Goal: Task Accomplishment & Management: Manage account settings

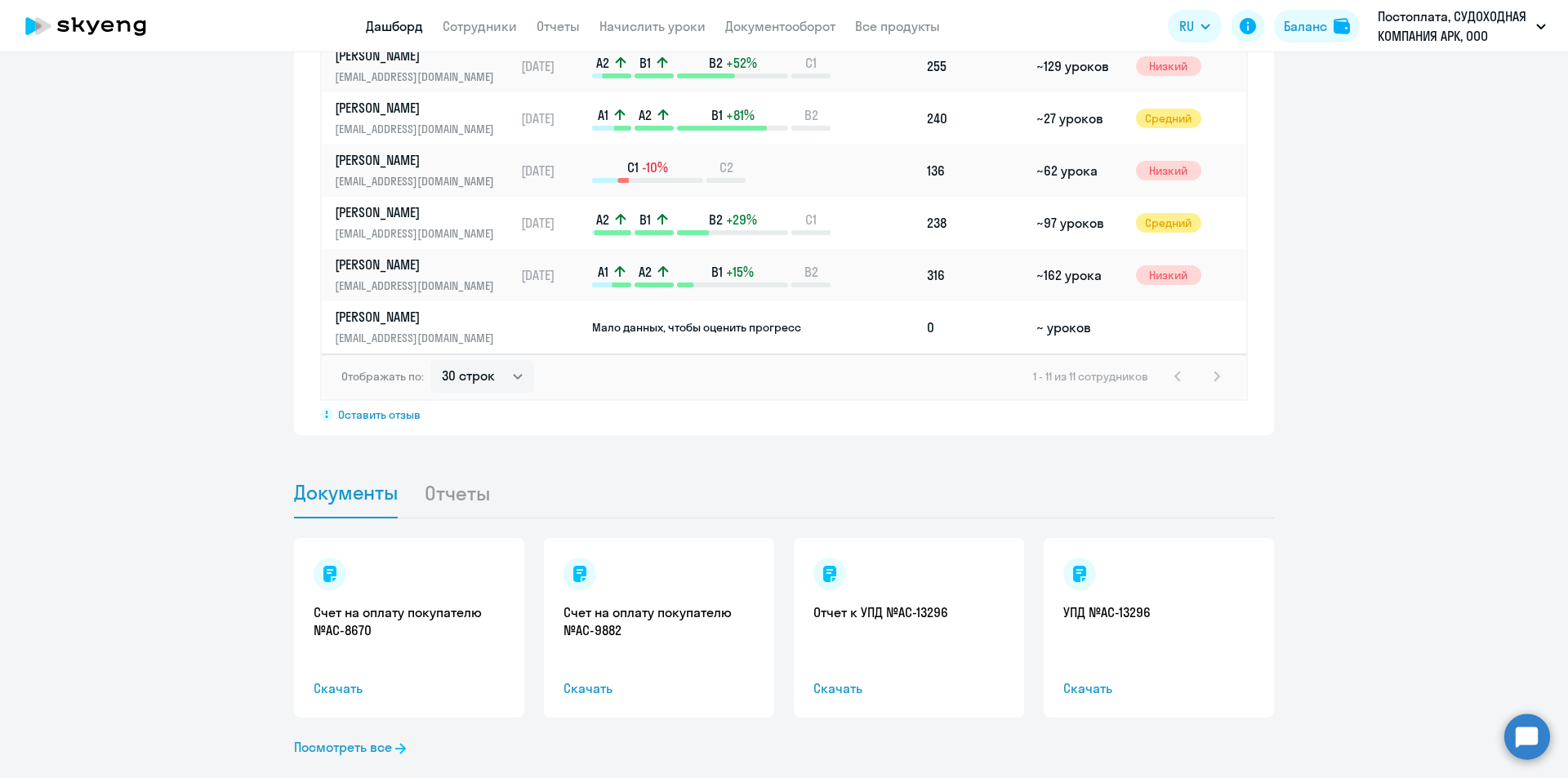
scroll to position [1323, 0]
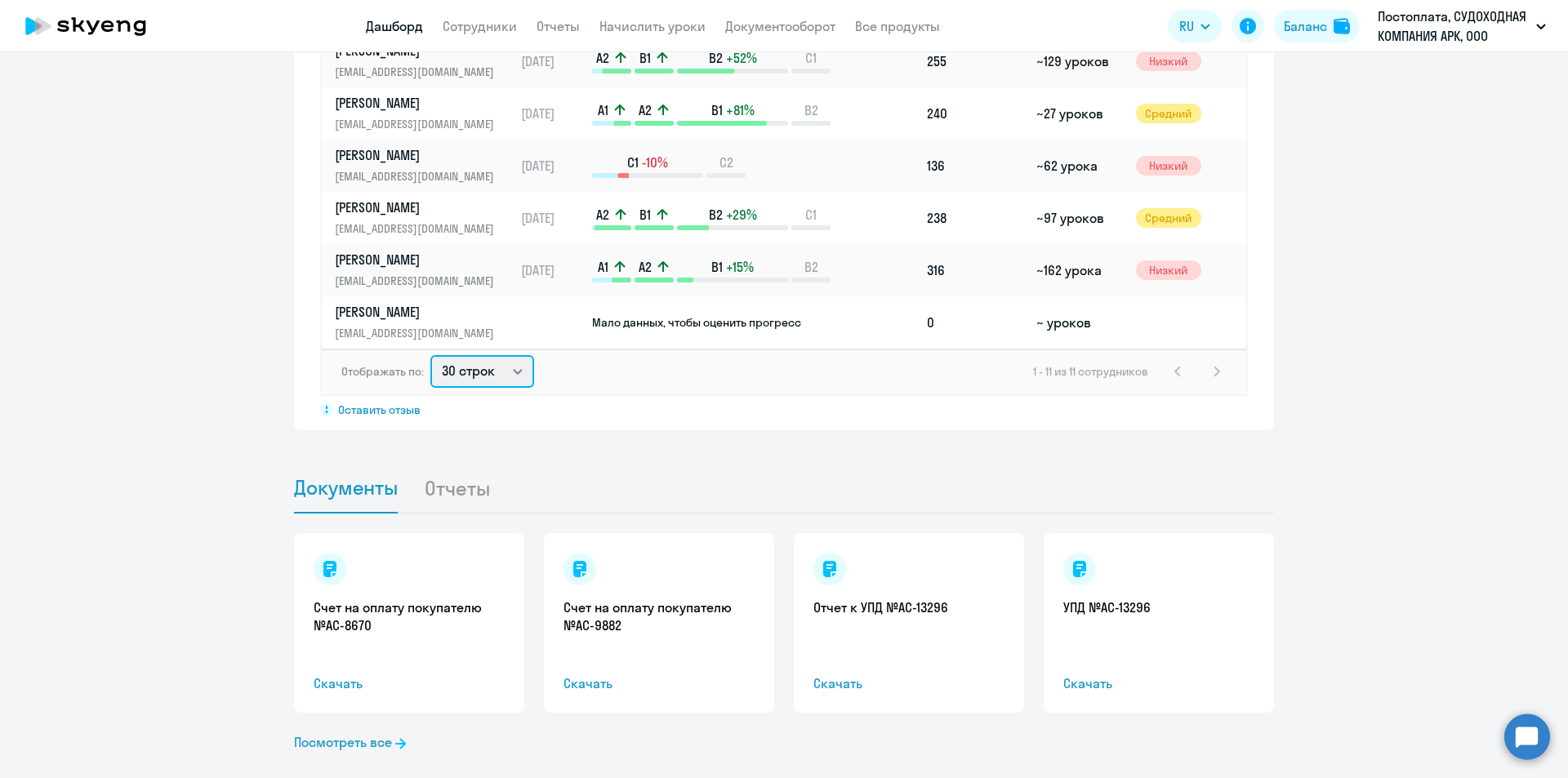
click at [515, 355] on select "30 строк 50 строк 100 строк" at bounding box center [482, 371] width 104 height 33
select select "50"
click at [431, 355] on select "30 строк 50 строк 100 строк" at bounding box center [482, 371] width 104 height 33
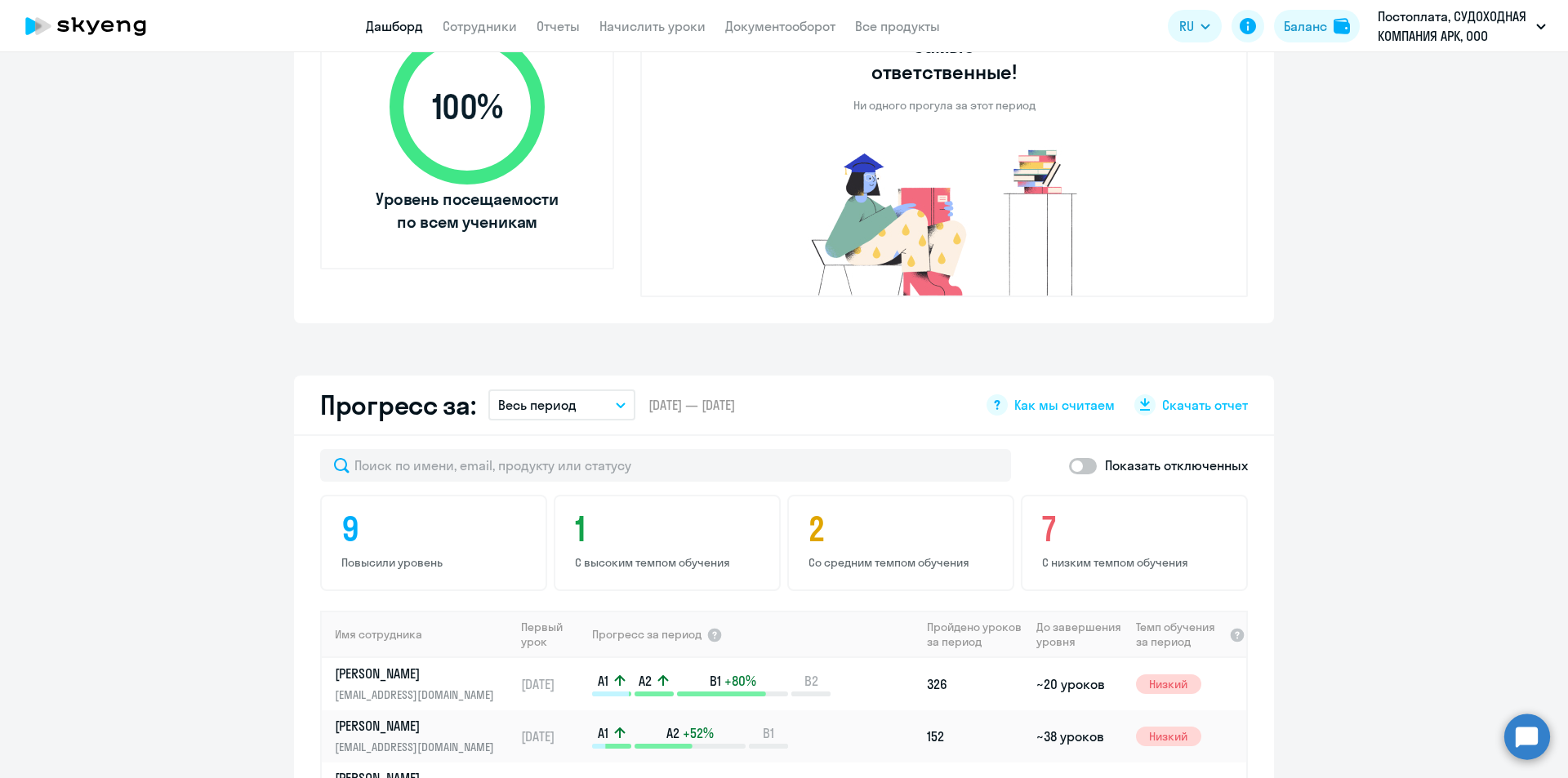
scroll to position [424, 0]
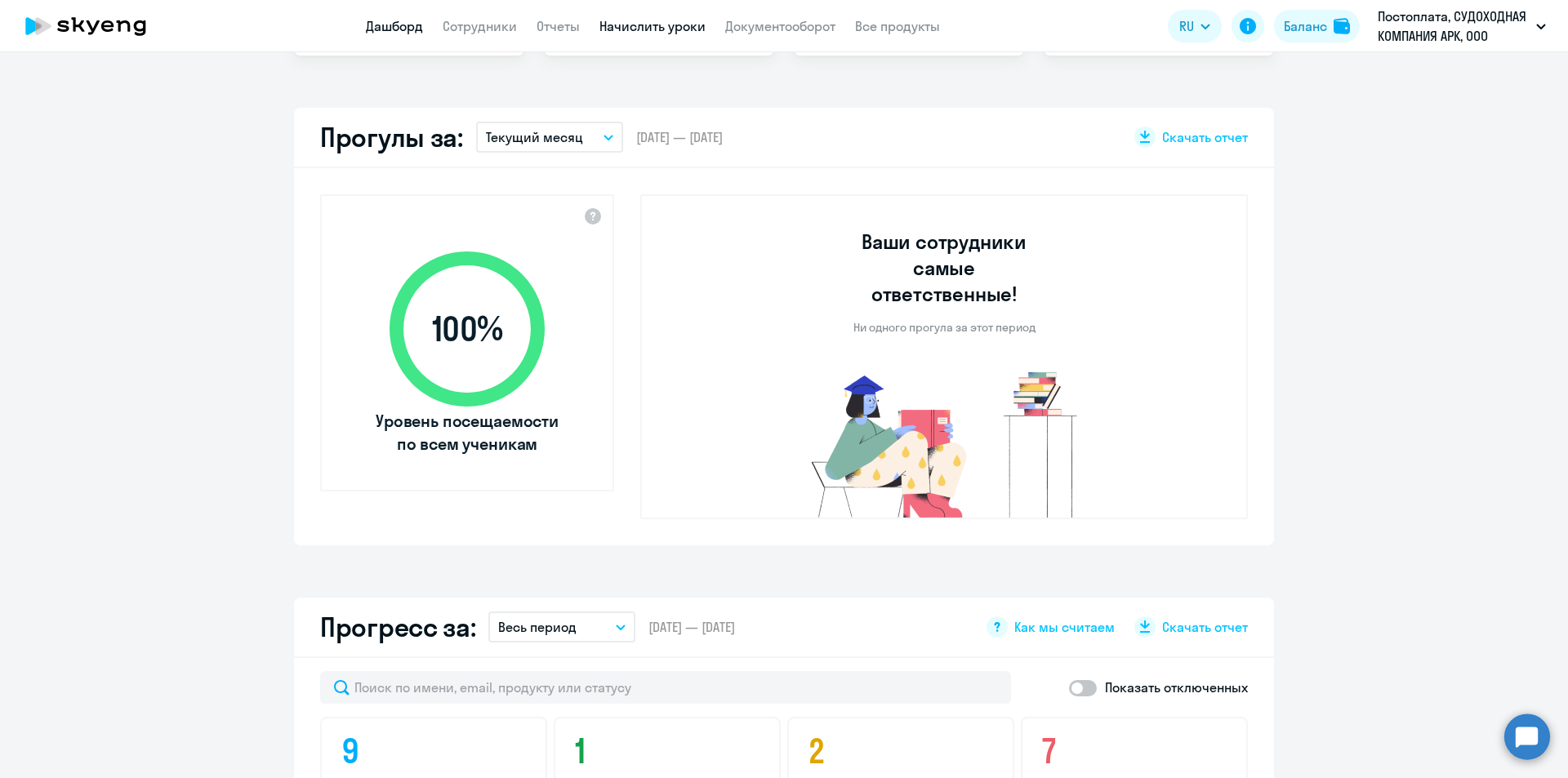
click at [663, 24] on link "Начислить уроки" at bounding box center [653, 25] width 107 height 16
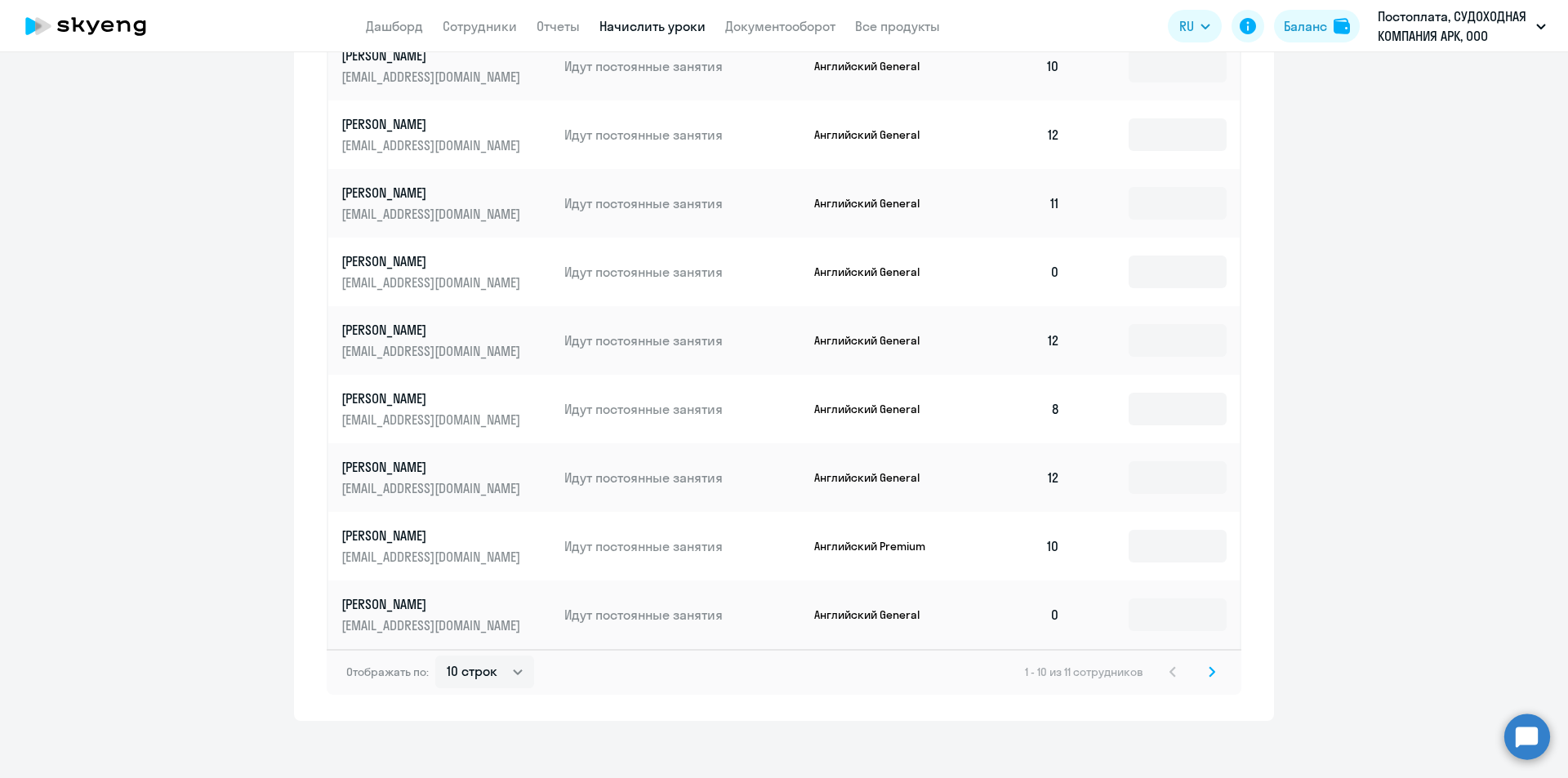
scroll to position [785, 0]
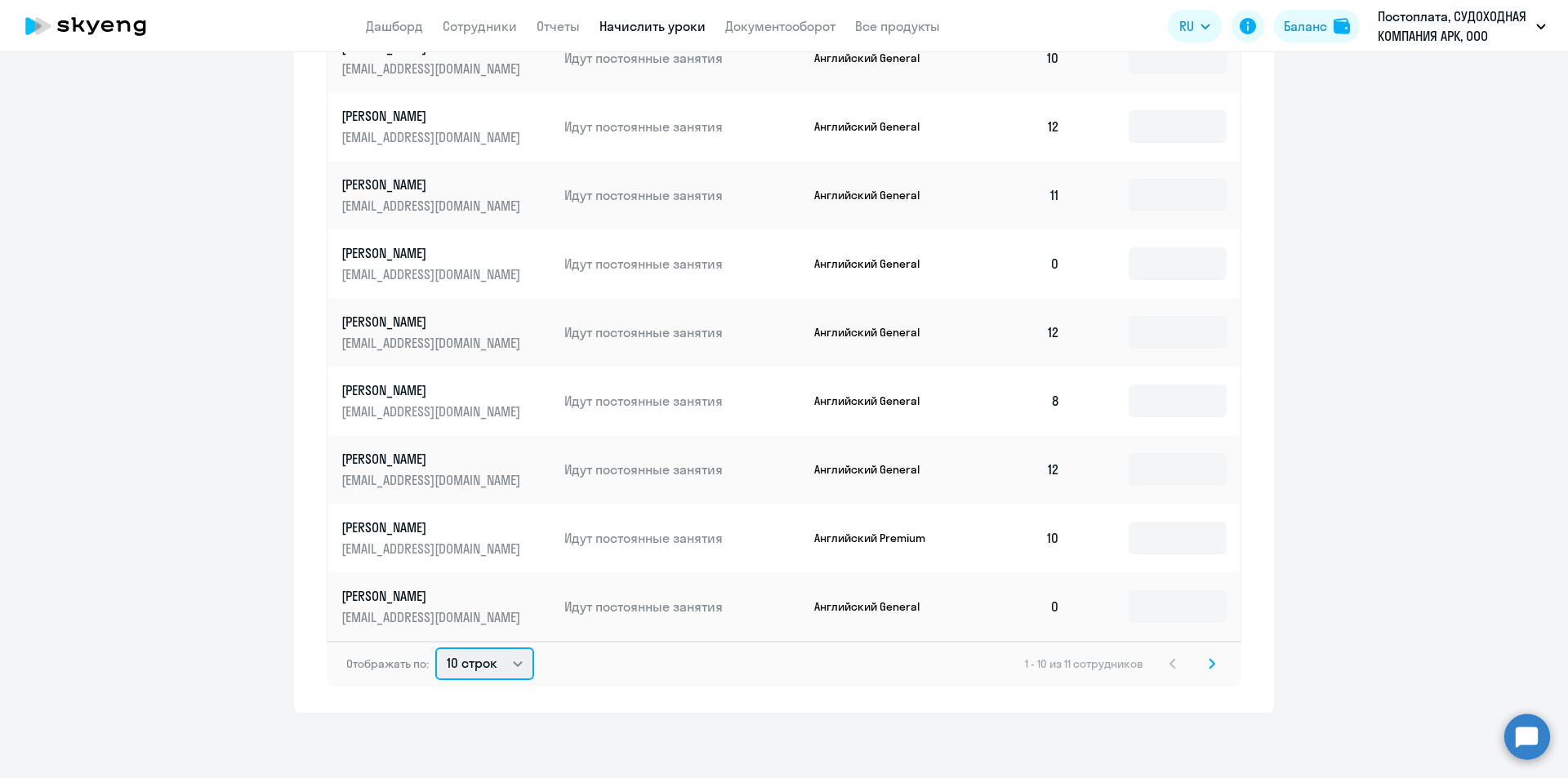
click at [515, 666] on select "10 строк 30 строк 50 строк" at bounding box center [485, 663] width 99 height 33
select select "30"
click at [435, 647] on select "10 строк 30 строк 50 строк" at bounding box center [485, 663] width 99 height 33
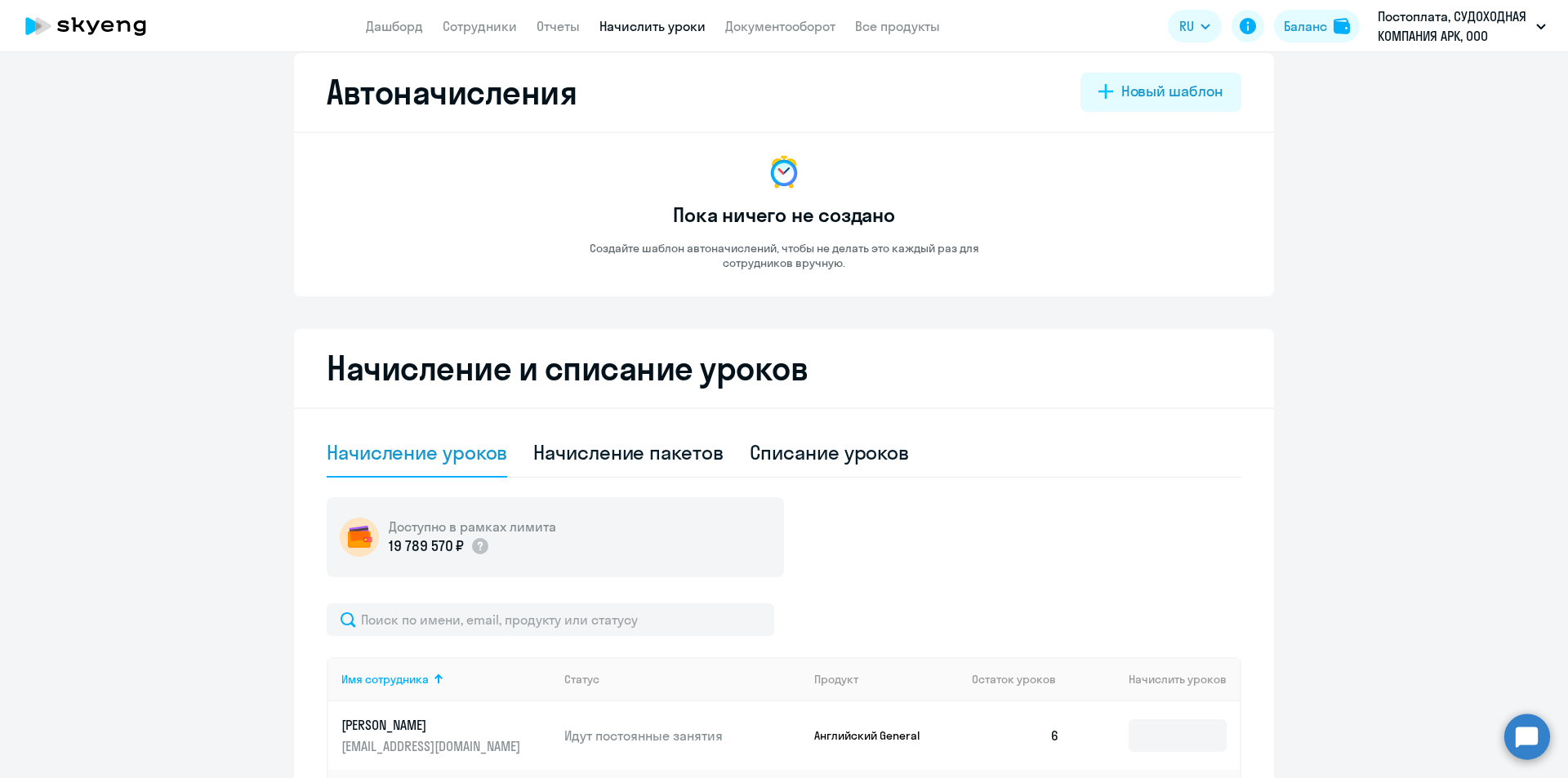
scroll to position [0, 0]
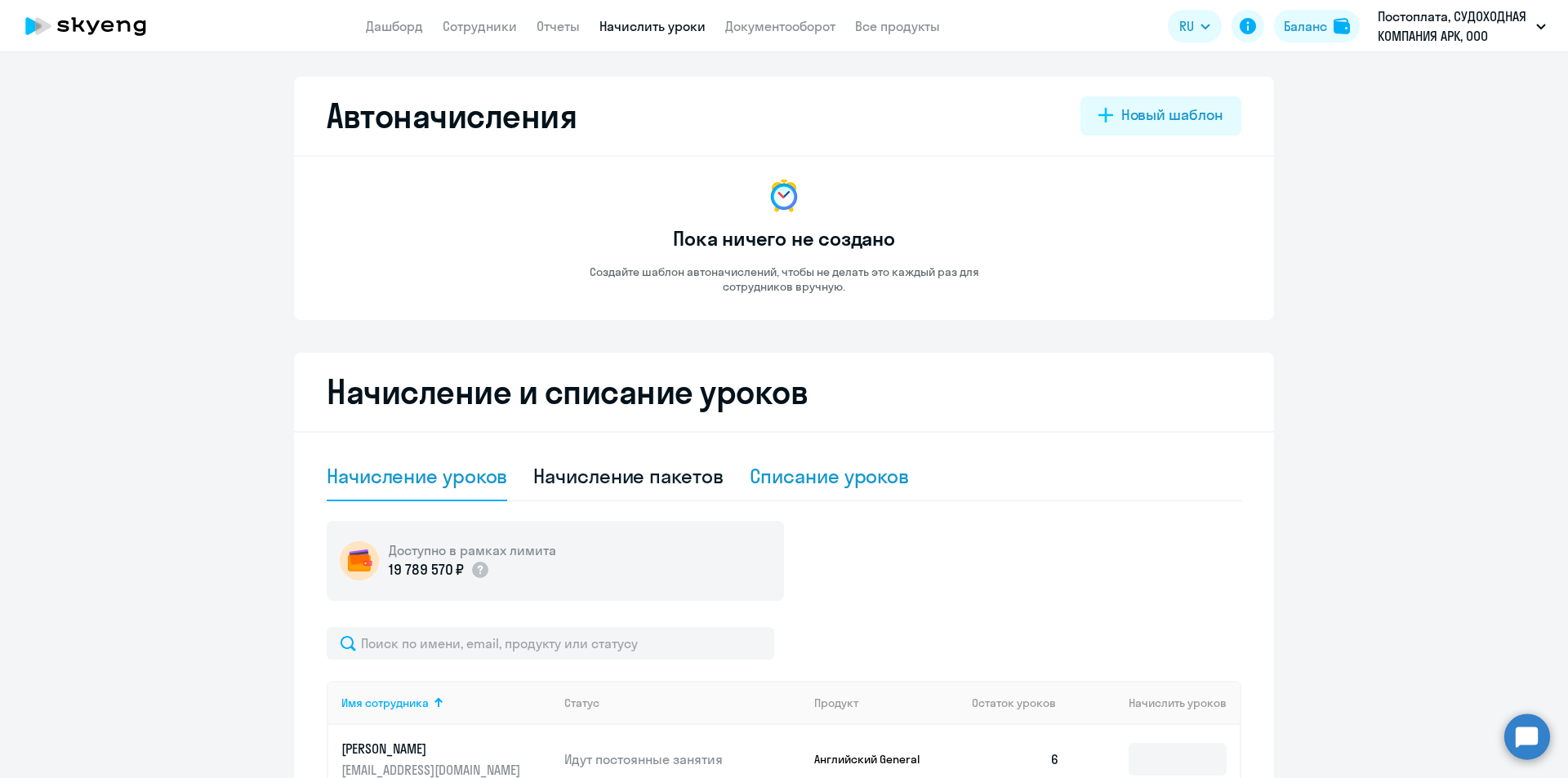
click at [837, 481] on div "Списание уроков" at bounding box center [829, 476] width 160 height 26
select select "10"
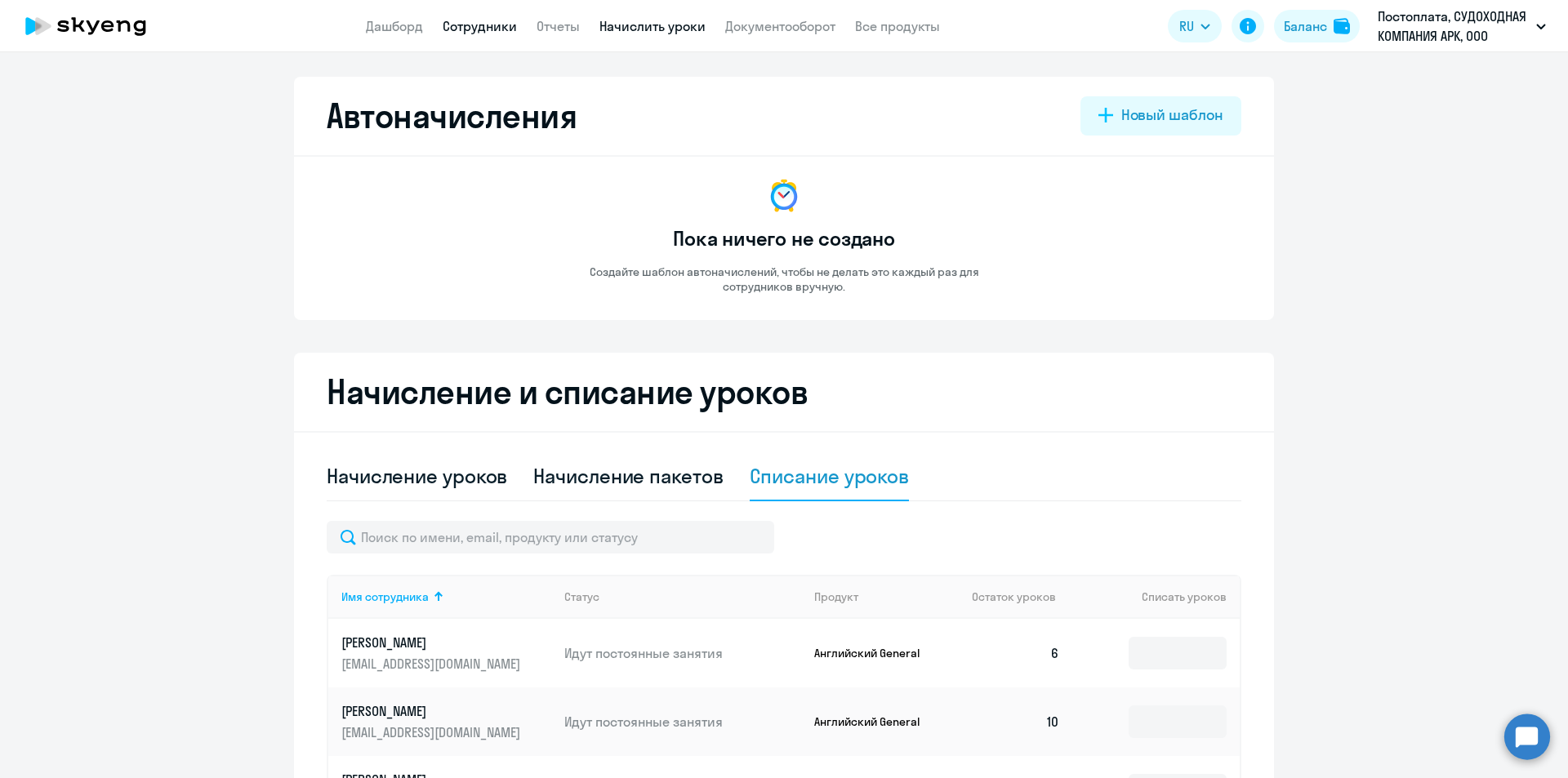
click at [490, 22] on link "Сотрудники" at bounding box center [480, 25] width 75 height 16
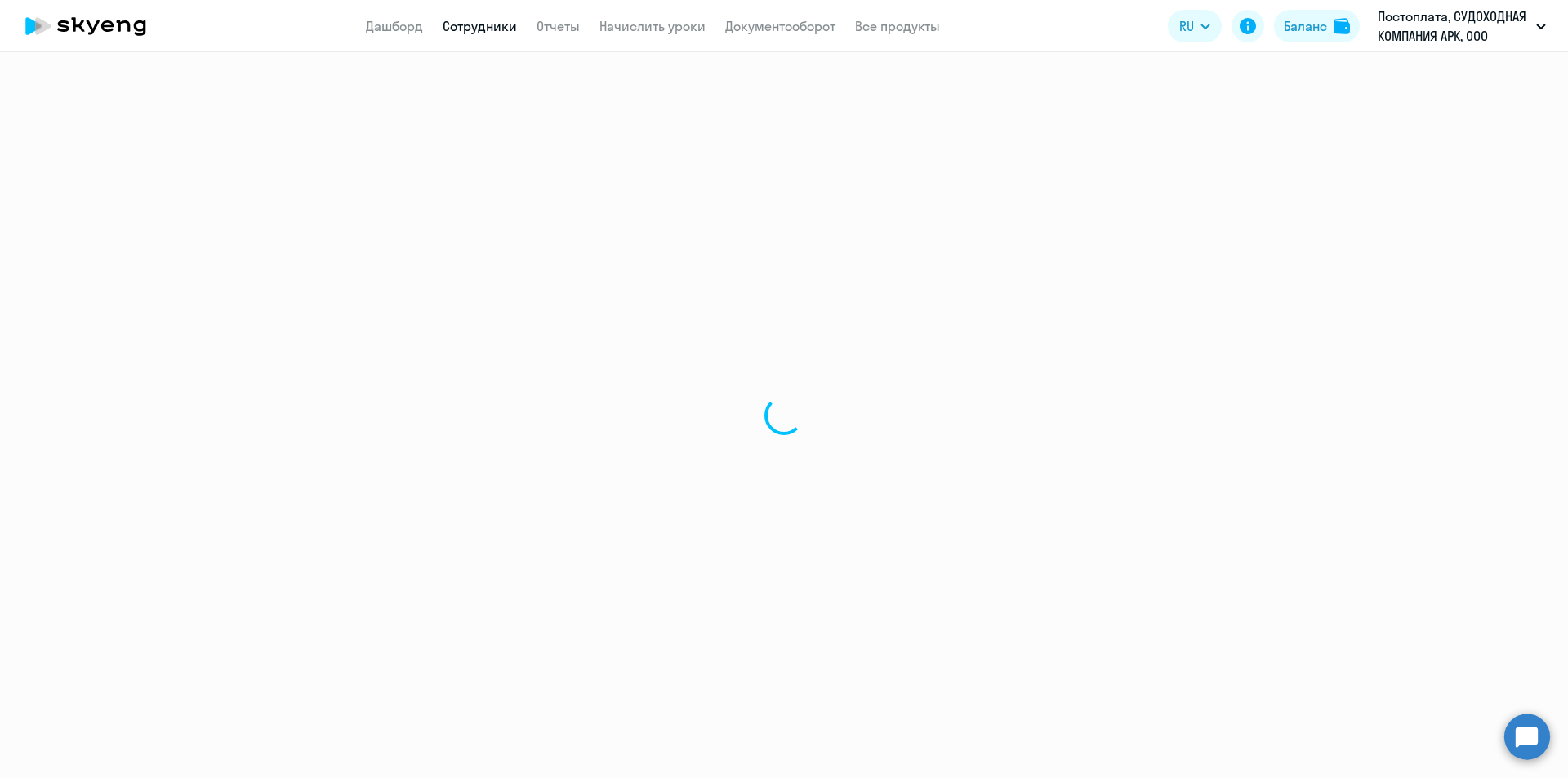
select select "30"
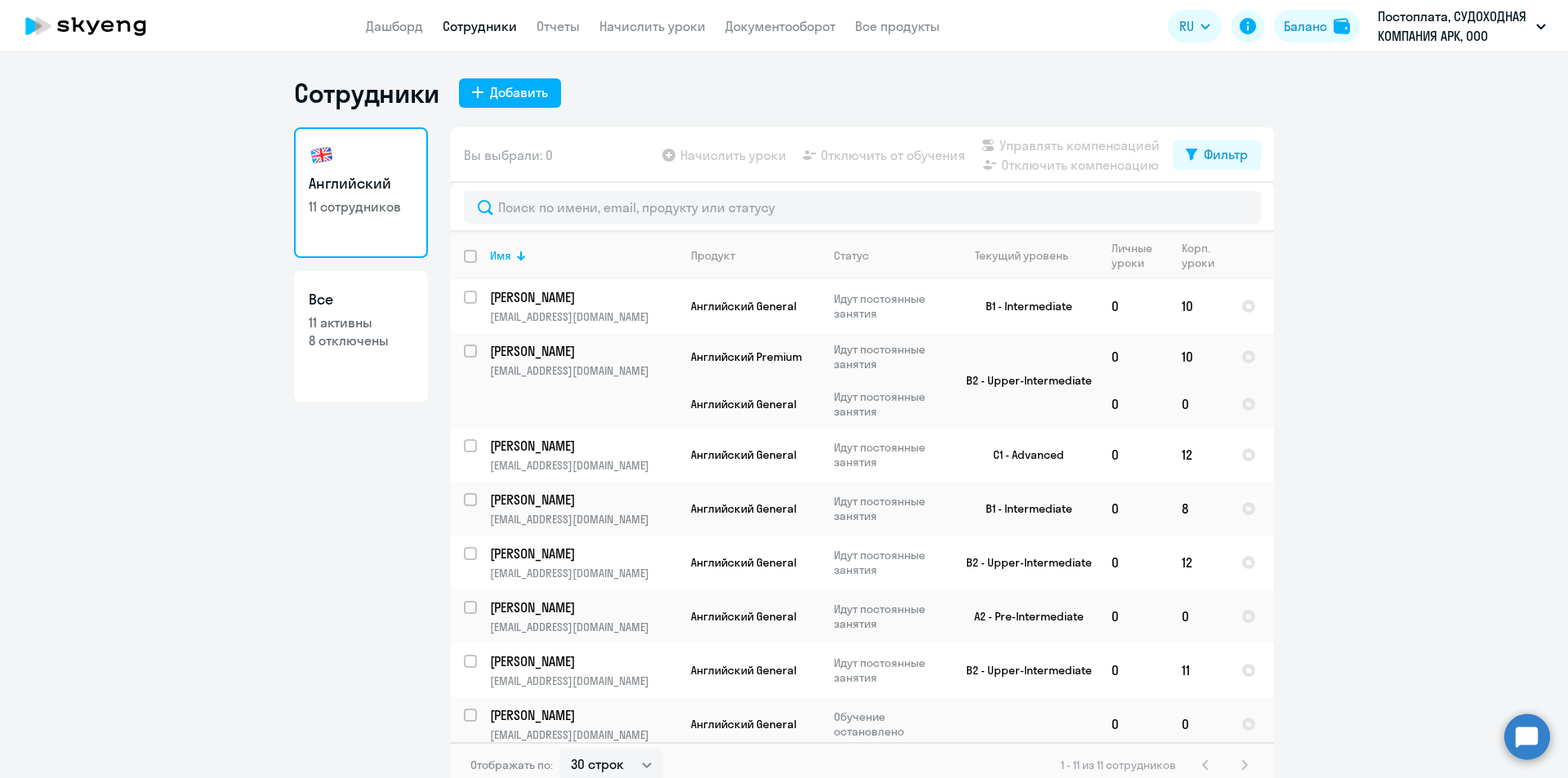
click at [360, 340] on p "8 отключены" at bounding box center [361, 340] width 105 height 18
select select "30"
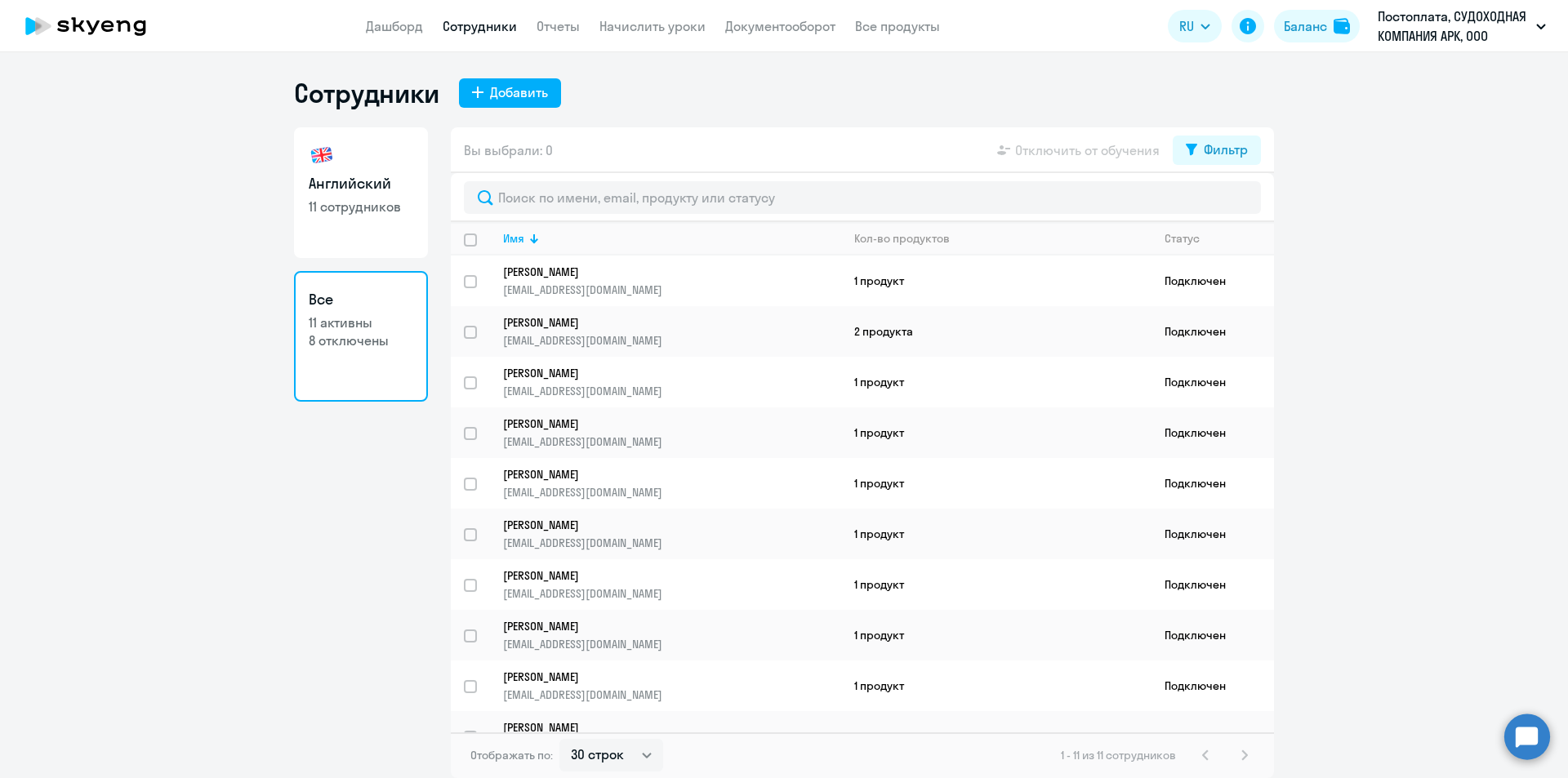
click at [341, 306] on h3 "Все" at bounding box center [361, 299] width 105 height 21
click at [1114, 150] on app-table-action-button "Отключить от обучения" at bounding box center [1076, 149] width 165 height 20
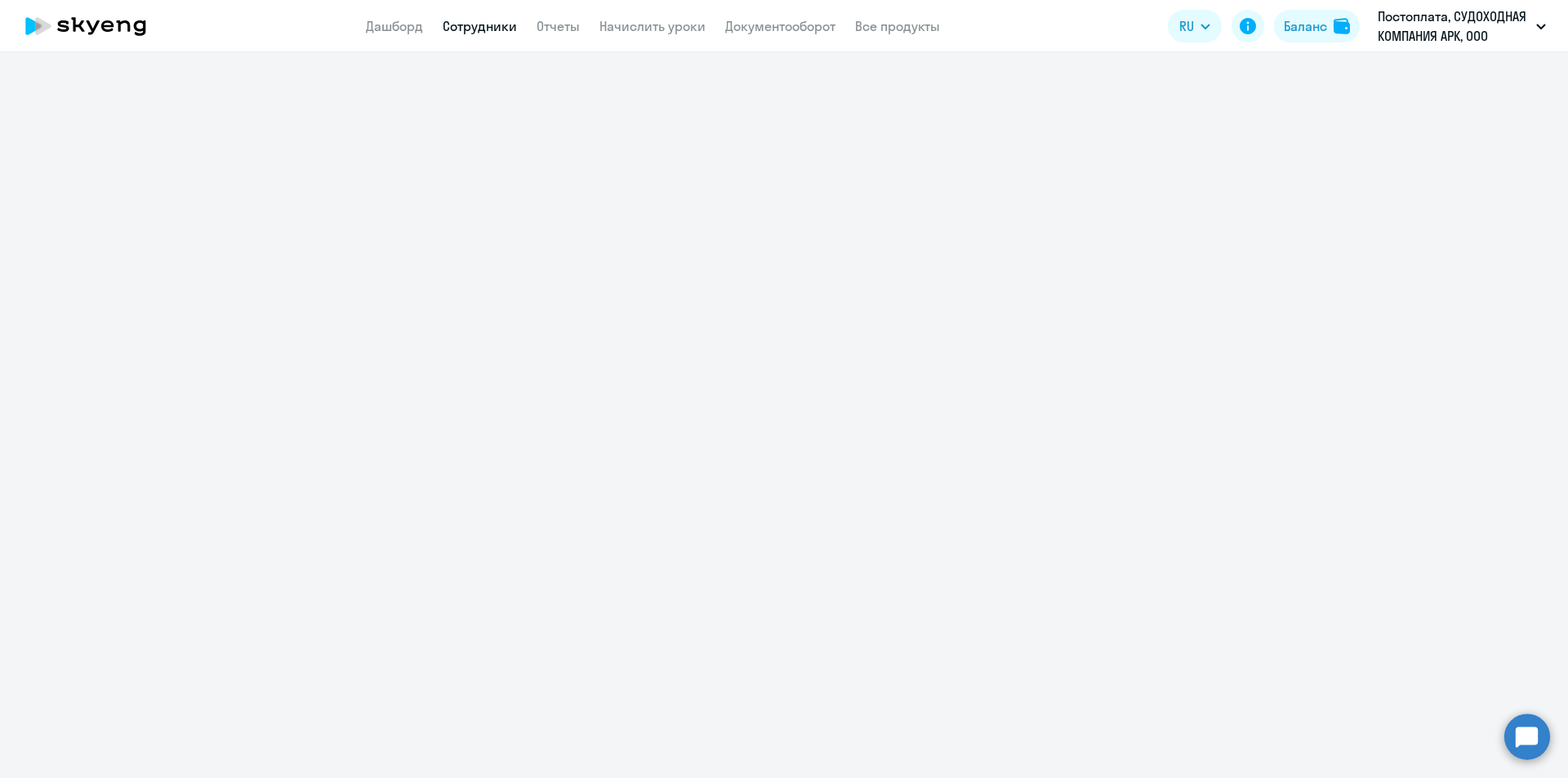
click at [488, 30] on link "Сотрудники" at bounding box center [480, 25] width 75 height 16
select select "30"
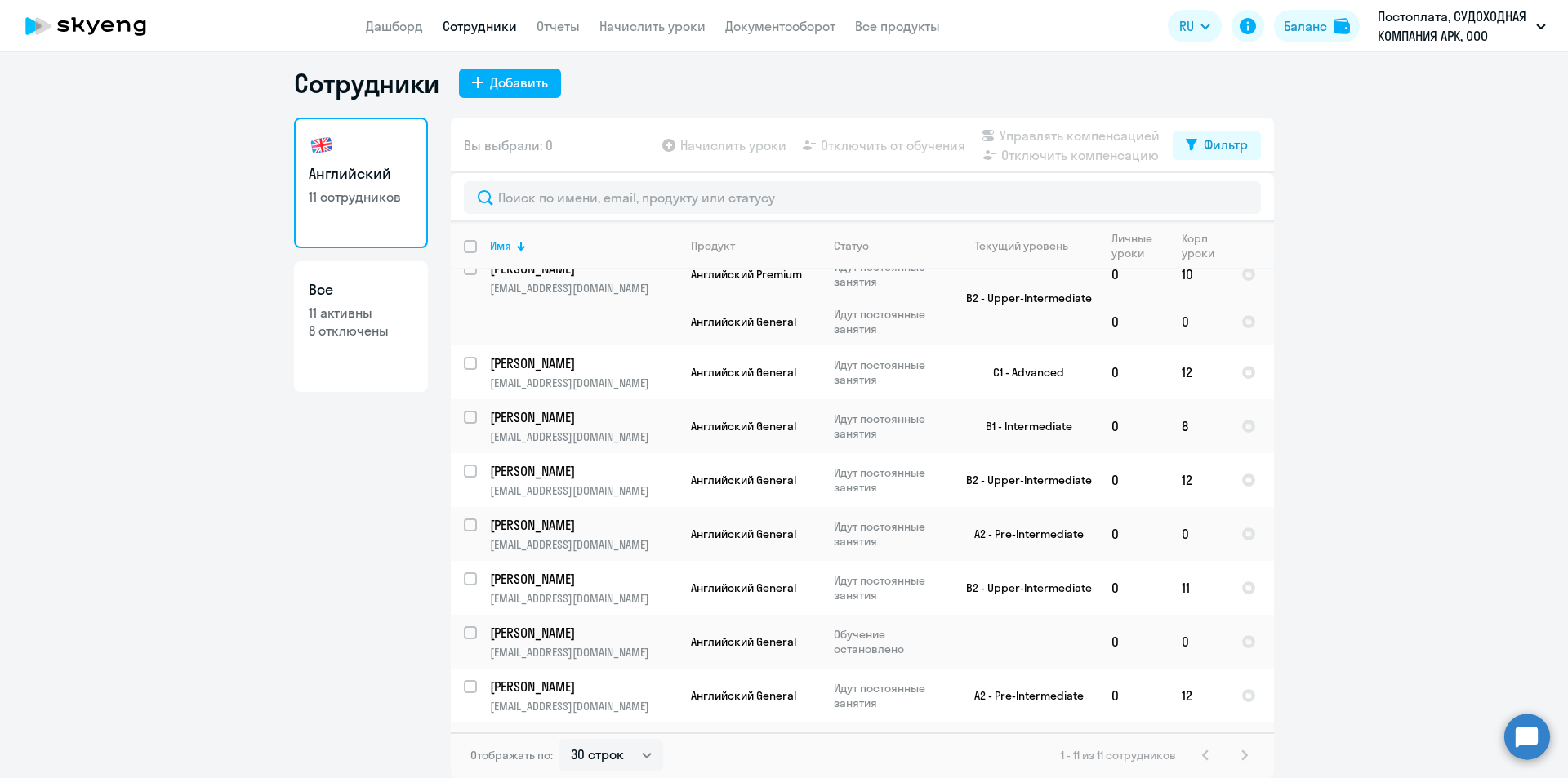
scroll to position [70, 0]
click at [463, 528] on input "select row 16566583" at bounding box center [479, 537] width 33 height 33
checkbox input "true"
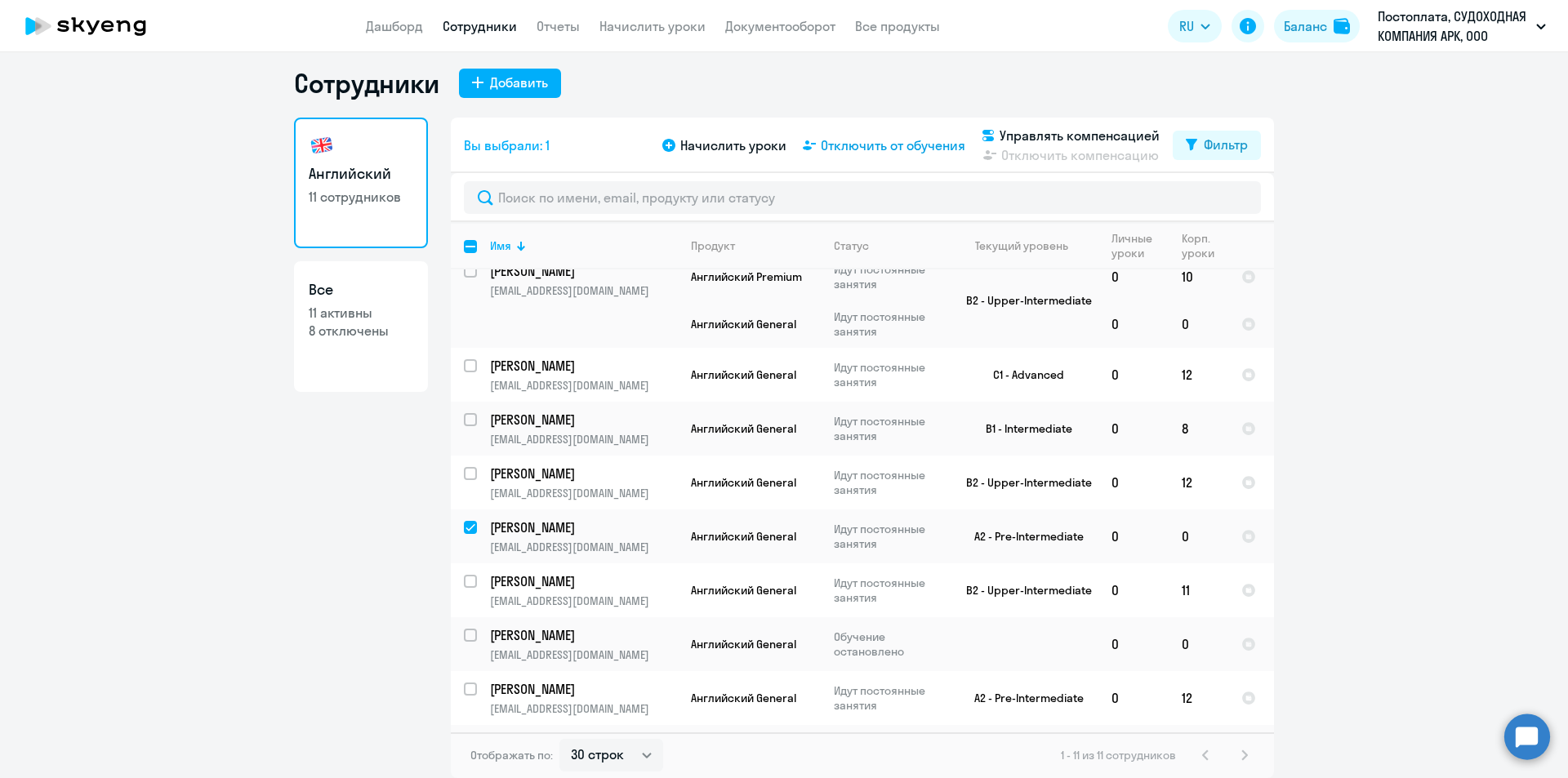
click at [887, 150] on span "Отключить от обучения" at bounding box center [892, 145] width 145 height 20
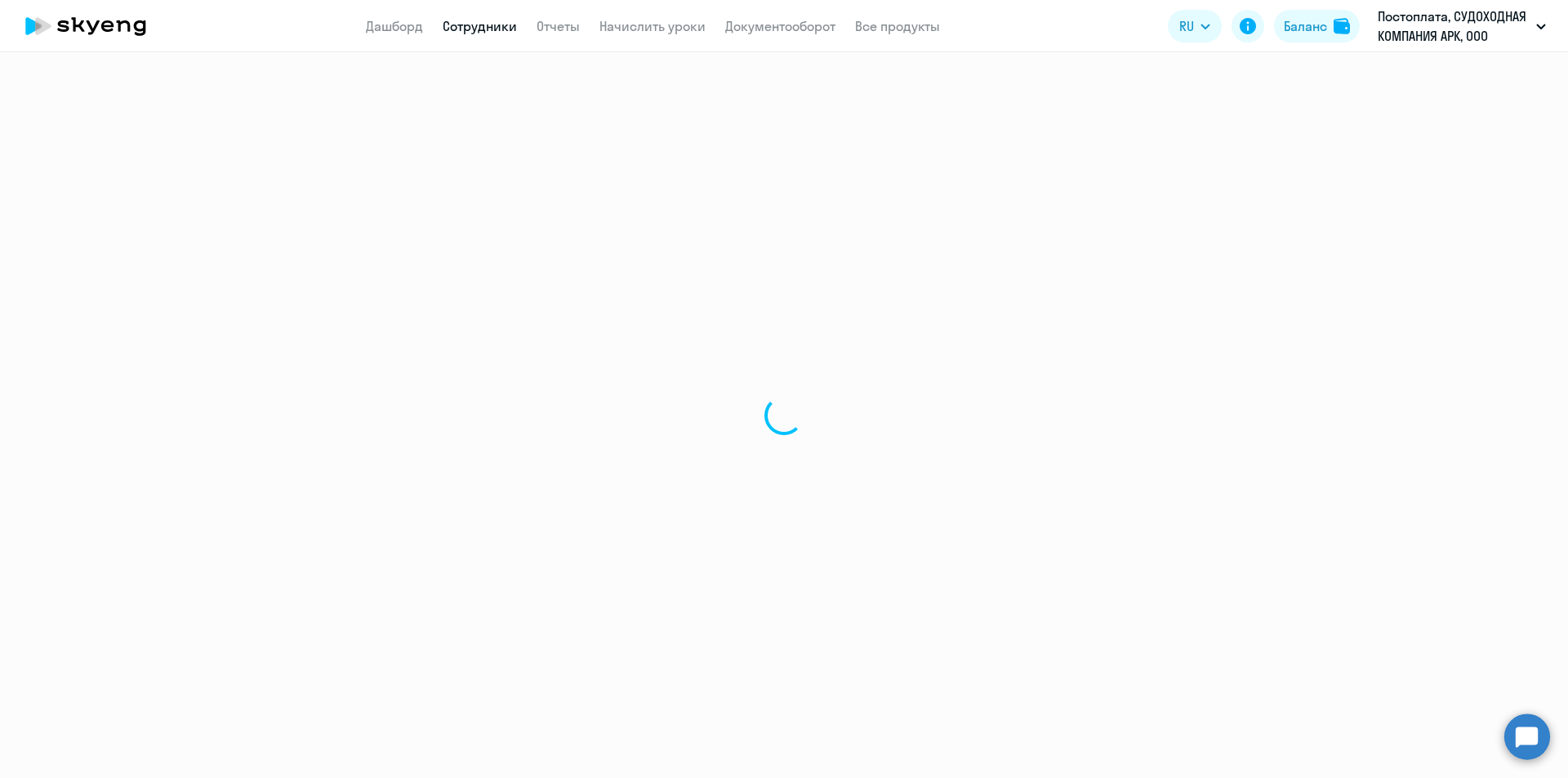
select select "30"
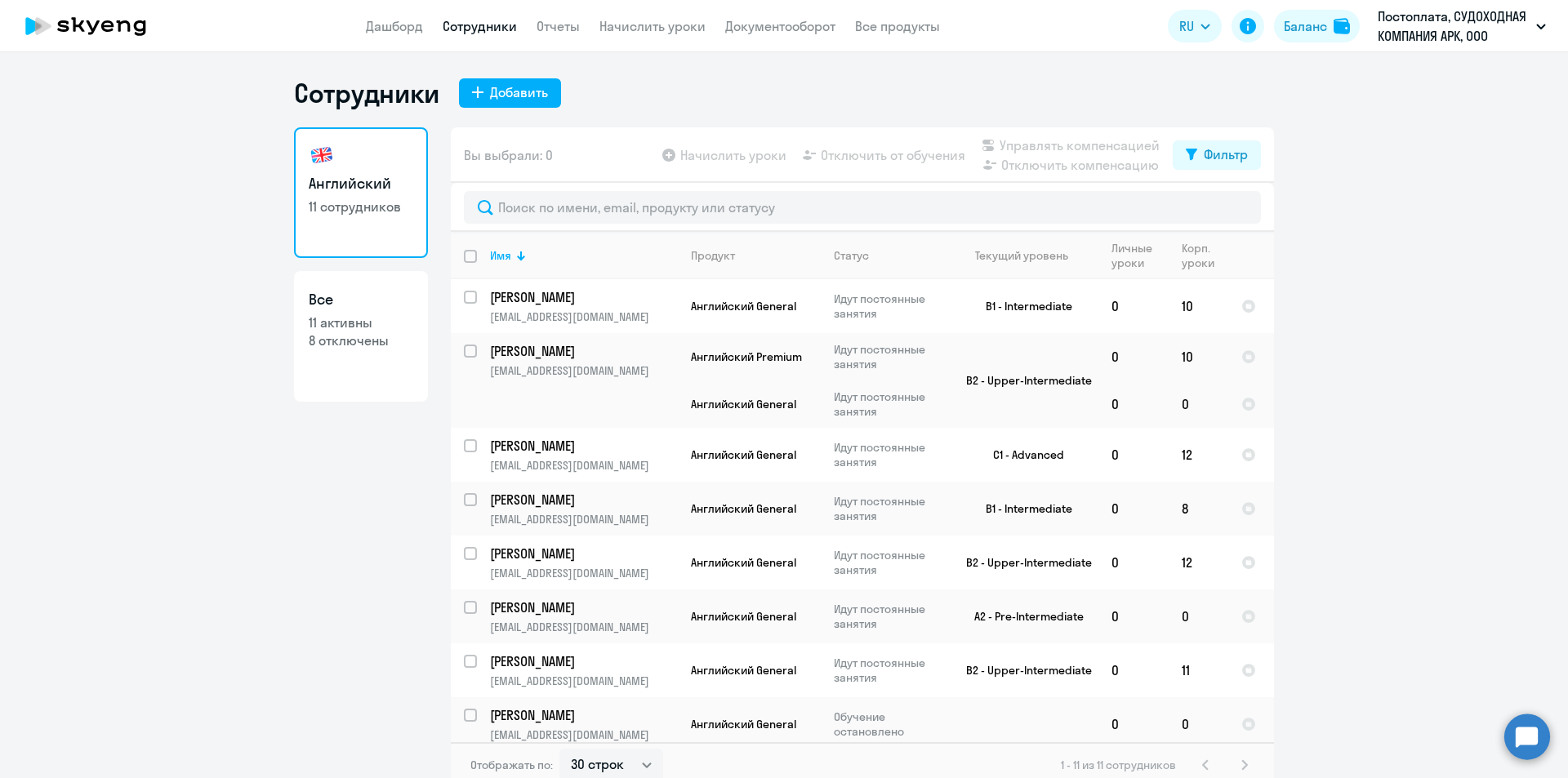
click at [1456, 452] on ng-component "Сотрудники Добавить Английский 11 сотрудников Все 11 активны 8 отключены Вы выб…" at bounding box center [784, 431] width 1568 height 711
